Goal: Information Seeking & Learning: Learn about a topic

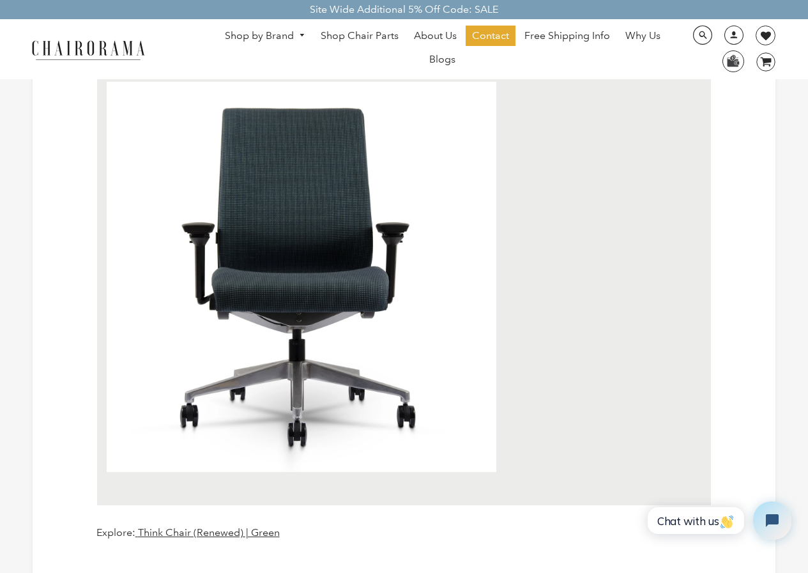
click at [443, 52] on link "Blogs" at bounding box center [442, 59] width 39 height 20
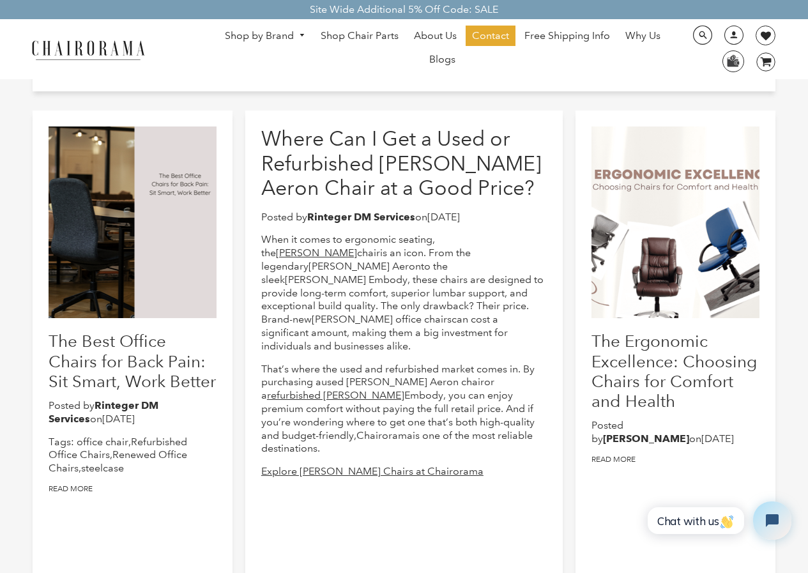
click at [199, 210] on div at bounding box center [133, 223] width 168 height 192
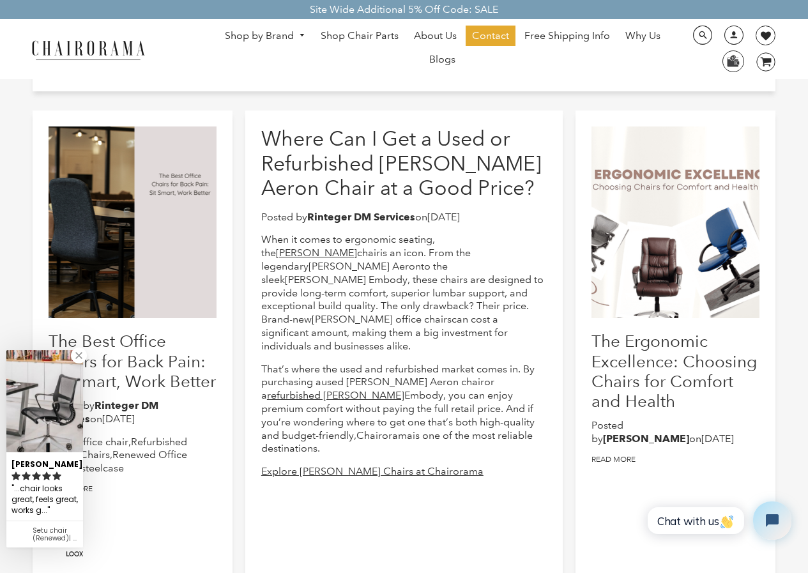
click at [693, 239] on div at bounding box center [676, 223] width 168 height 192
click at [194, 267] on div at bounding box center [133, 223] width 168 height 192
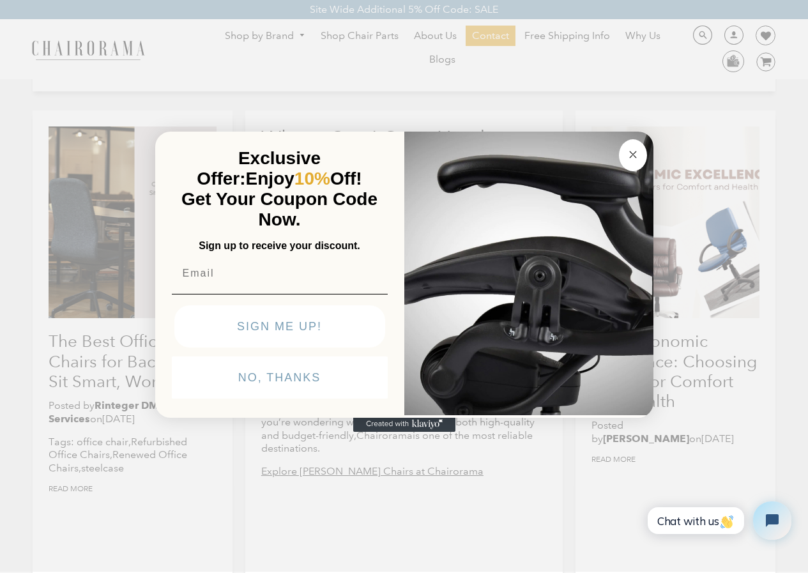
click at [635, 157] on icon "Close dialog" at bounding box center [633, 154] width 6 height 6
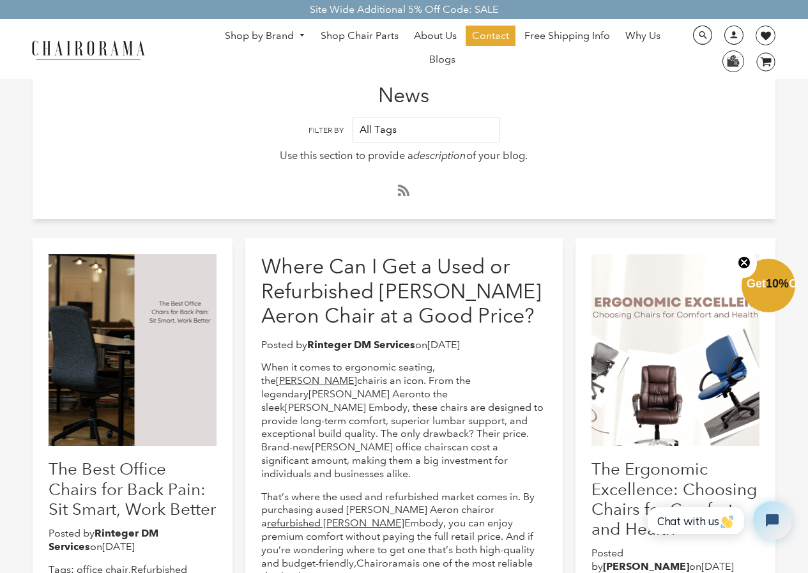
click at [258, 35] on link "Shop by Brand" at bounding box center [265, 36] width 93 height 20
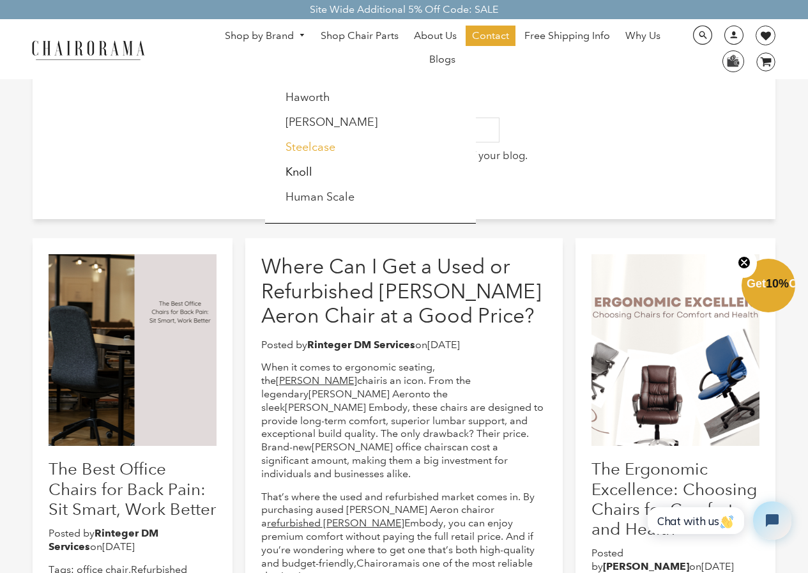
click at [325, 150] on link "Steelcase" at bounding box center [311, 147] width 50 height 14
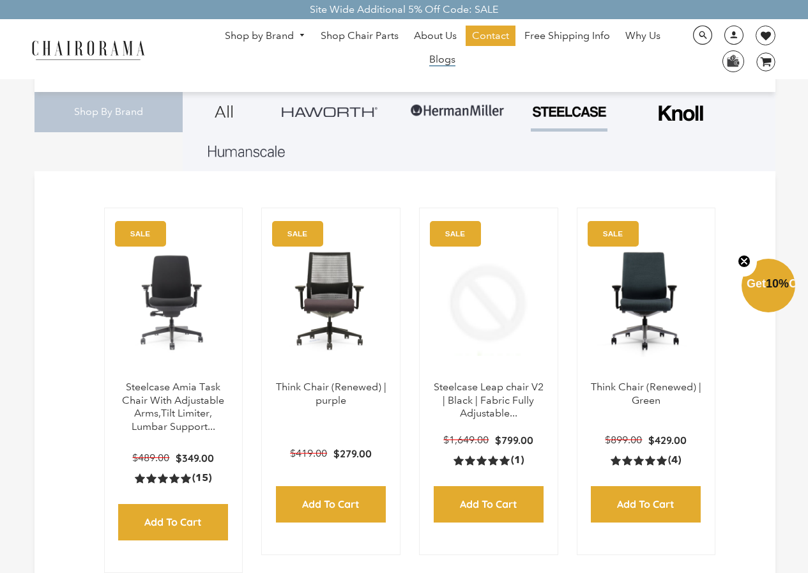
click at [437, 58] on span "Blogs" at bounding box center [442, 59] width 26 height 13
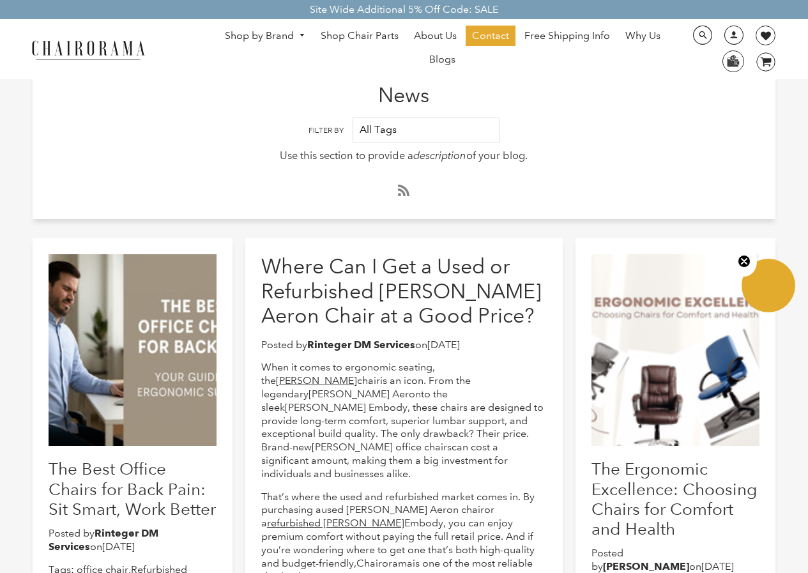
click at [456, 56] on link "Blogs" at bounding box center [442, 59] width 39 height 20
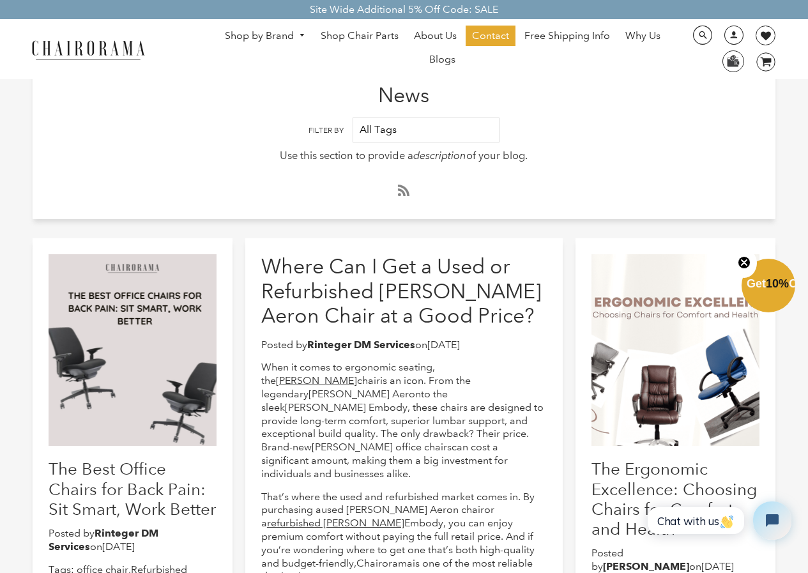
click at [265, 42] on link "Shop by Brand" at bounding box center [265, 36] width 93 height 20
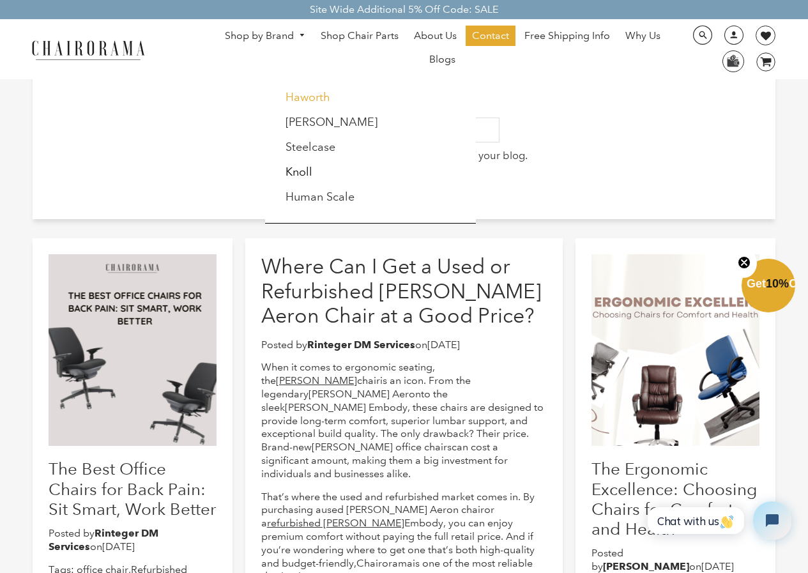
click at [302, 97] on link "Haworth" at bounding box center [308, 97] width 45 height 14
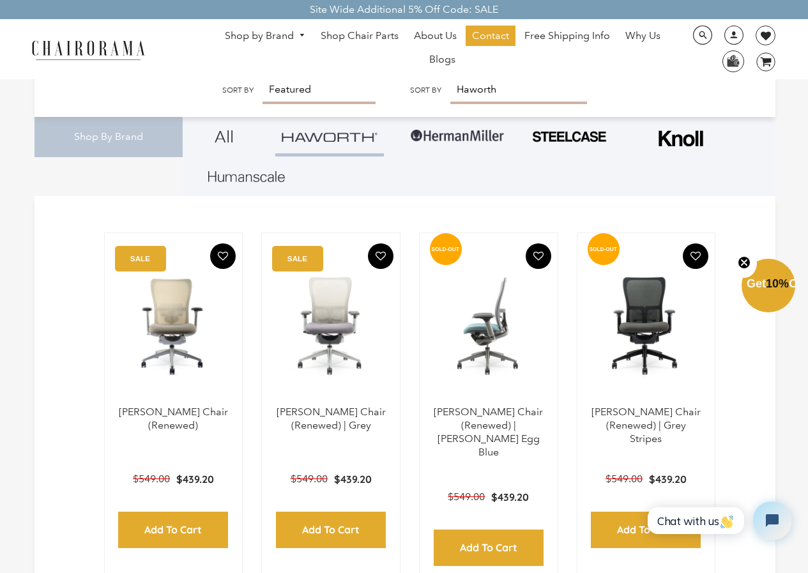
click at [491, 324] on img at bounding box center [489, 326] width 112 height 160
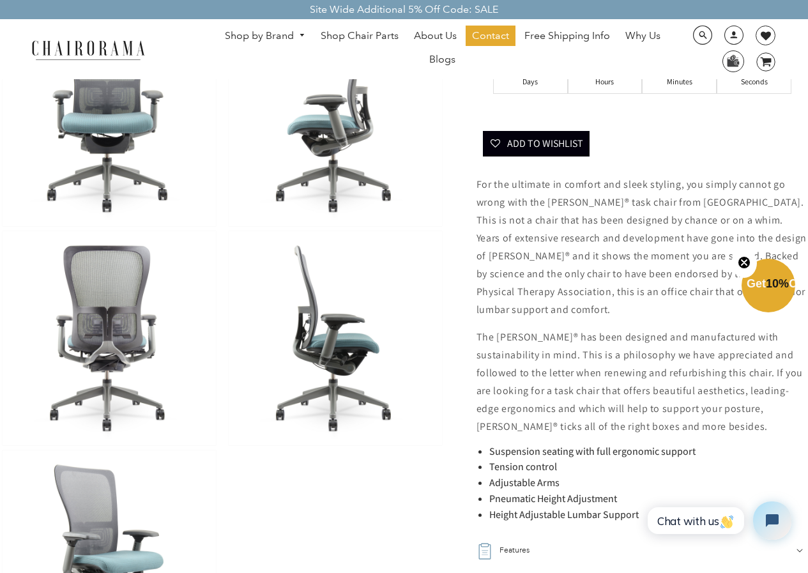
scroll to position [511, 0]
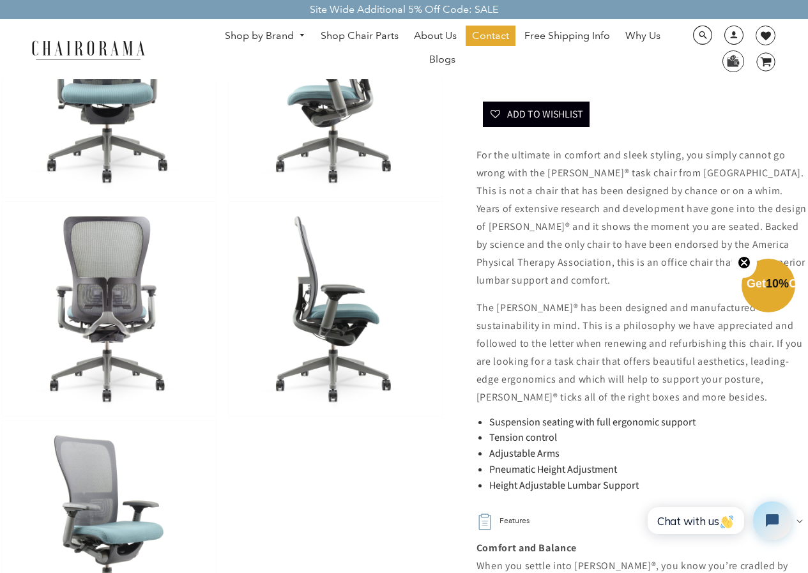
click at [289, 33] on link "Shop by Brand" at bounding box center [265, 36] width 93 height 20
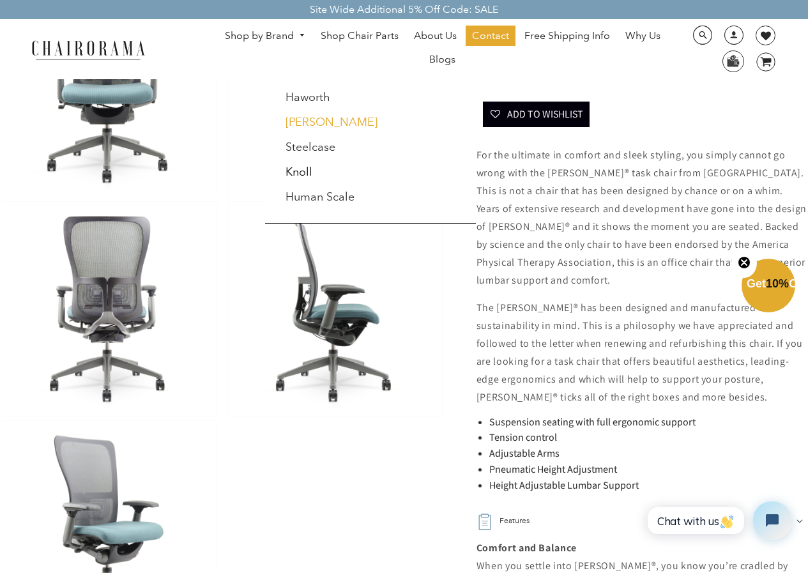
click at [319, 128] on link "[PERSON_NAME]" at bounding box center [332, 122] width 92 height 14
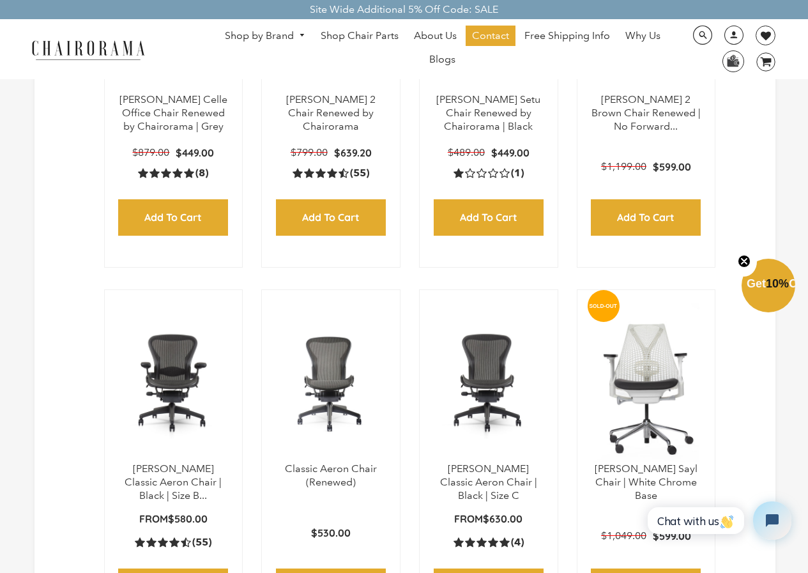
scroll to position [575, 0]
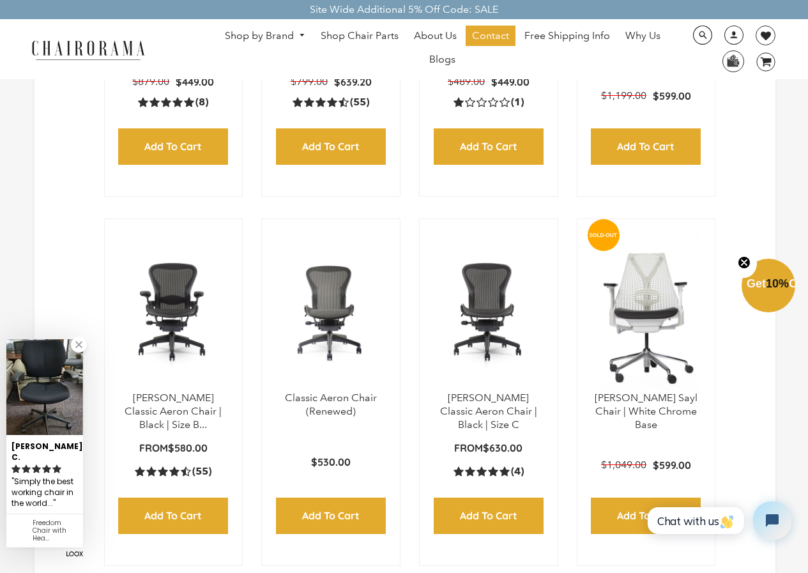
click at [131, 342] on img at bounding box center [174, 312] width 112 height 160
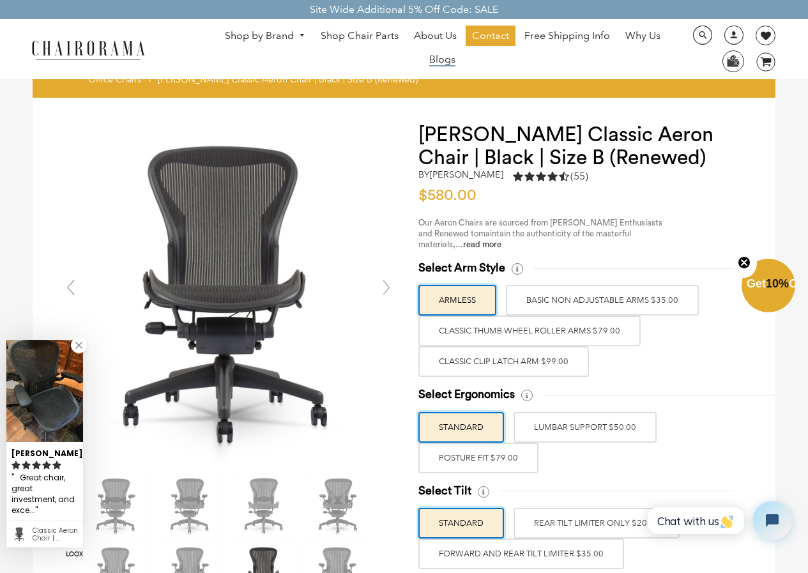
click at [433, 58] on span "Blogs" at bounding box center [442, 59] width 26 height 13
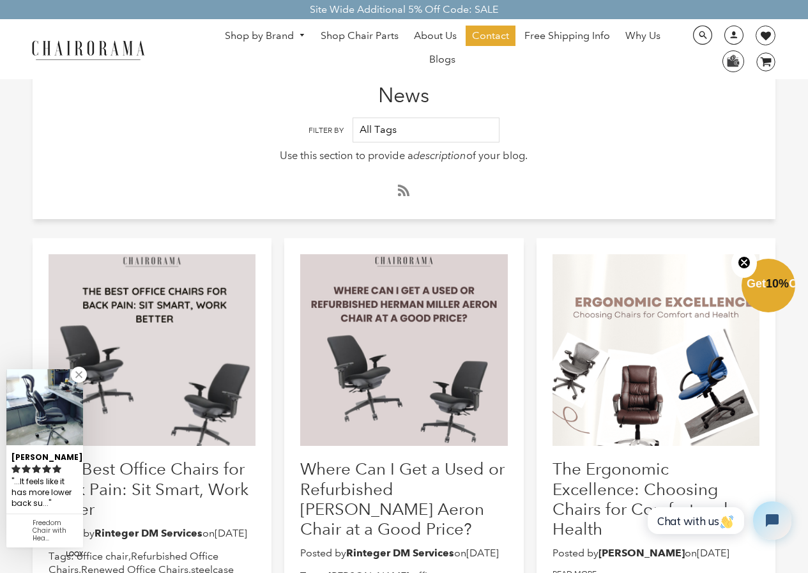
click at [86, 369] on div at bounding box center [153, 350] width 208 height 192
click at [77, 374] on link at bounding box center [79, 375] width 16 height 16
